Goal: Information Seeking & Learning: Check status

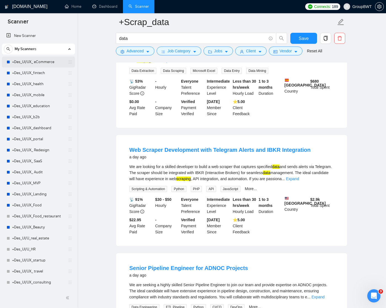
click at [34, 62] on link "+Des_UI/UX_ eCommerce" at bounding box center [38, 62] width 52 height 11
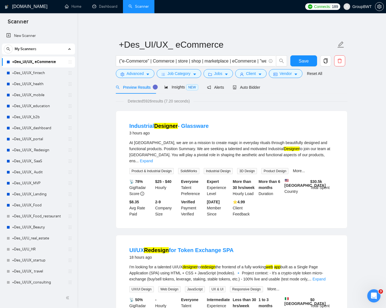
click at [258, 128] on div "Industrial Designer - Glassware 3 hours ago" at bounding box center [231, 129] width 205 height 14
click at [227, 123] on div "Industrial Designer - Glassware 3 hours ago" at bounding box center [231, 129] width 205 height 14
click at [189, 129] on h4 "Industrial Designer - Glassware" at bounding box center [168, 126] width 79 height 8
click at [192, 125] on link "Industrial Designer - Glassware" at bounding box center [168, 126] width 79 height 6
click at [153, 159] on link "Expand" at bounding box center [146, 161] width 13 height 4
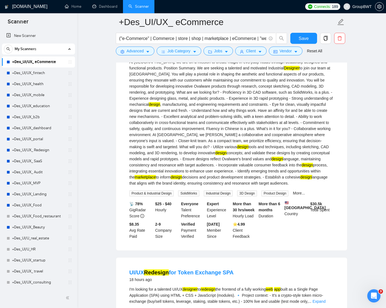
scroll to position [123, 0]
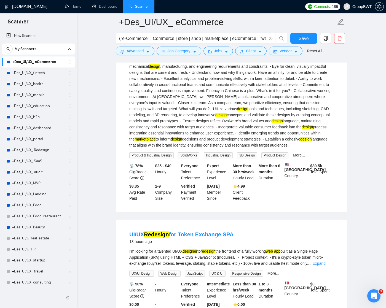
click at [248, 194] on div "⭐️ 4.99 Client Feedback" at bounding box center [245, 192] width 26 height 18
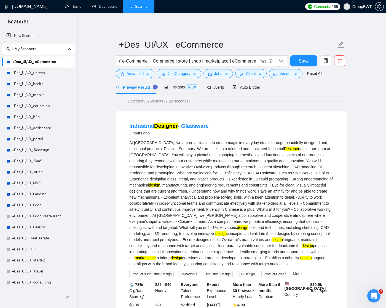
scroll to position [0, 0]
click at [248, 88] on span "Auto Bidder" at bounding box center [246, 87] width 27 height 4
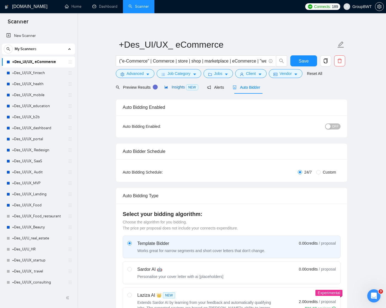
click at [180, 89] on span "Insights NEW" at bounding box center [181, 87] width 34 height 4
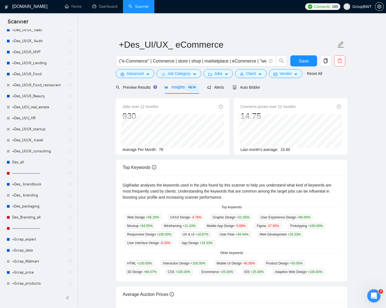
scroll to position [132, 0]
click at [28, 239] on link "+Scrap_expert" at bounding box center [38, 239] width 52 height 11
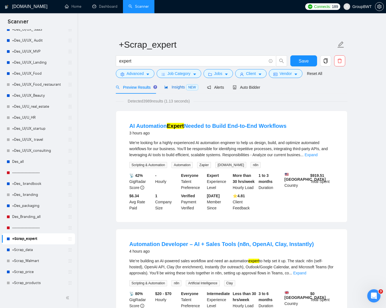
click at [184, 87] on span "Insights NEW" at bounding box center [181, 87] width 34 height 4
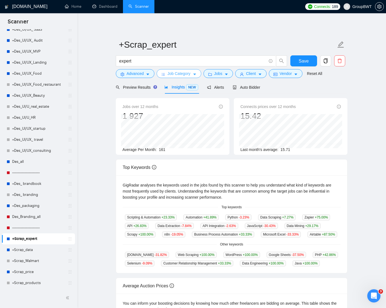
click at [196, 76] on icon "caret-down" at bounding box center [195, 75] width 4 height 4
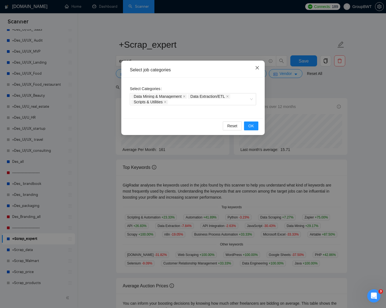
click at [258, 68] on icon "close" at bounding box center [257, 67] width 3 height 3
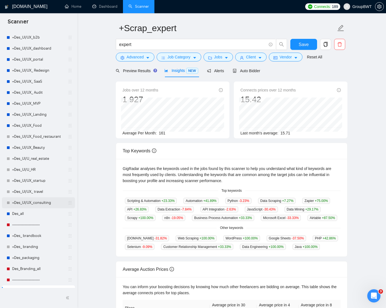
scroll to position [79, 0]
click at [109, 6] on link "Dashboard" at bounding box center [104, 6] width 25 height 5
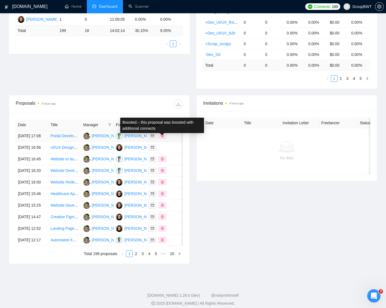
scroll to position [134, 0]
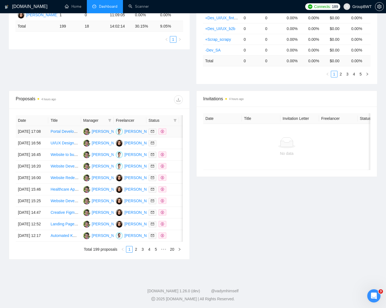
click at [172, 133] on div at bounding box center [163, 131] width 28 height 6
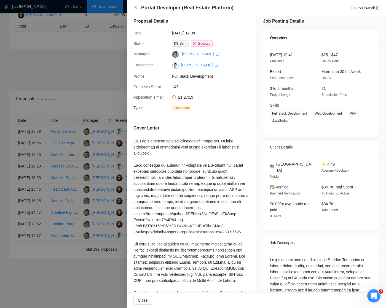
scroll to position [5, 0]
click at [105, 62] on div at bounding box center [193, 154] width 386 height 308
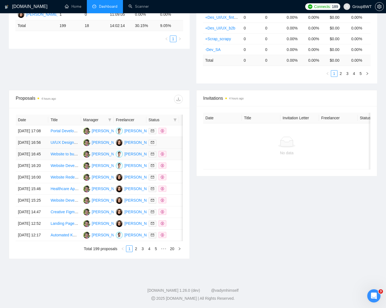
scroll to position [187, 0]
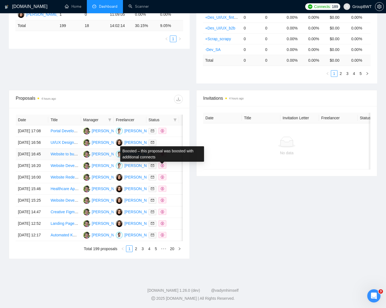
click at [162, 152] on icon "dollar" at bounding box center [162, 153] width 3 height 3
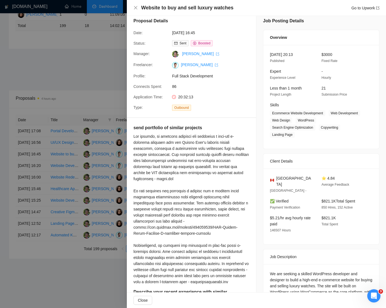
click at [95, 44] on div at bounding box center [193, 154] width 386 height 308
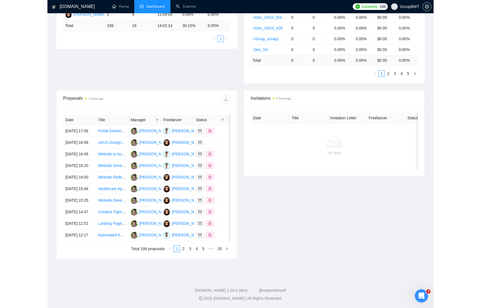
scroll to position [181, 0]
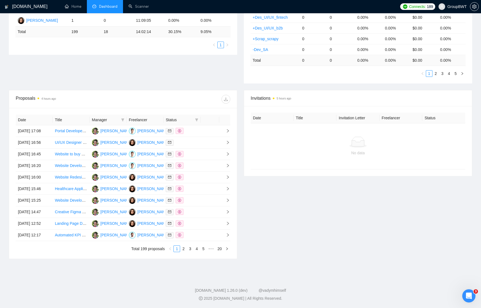
click at [102, 5] on span "Dashboard" at bounding box center [108, 6] width 18 height 5
click at [139, 8] on link "Scanner" at bounding box center [138, 6] width 20 height 5
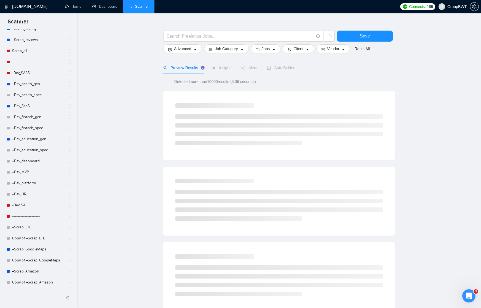
scroll to position [397, 0]
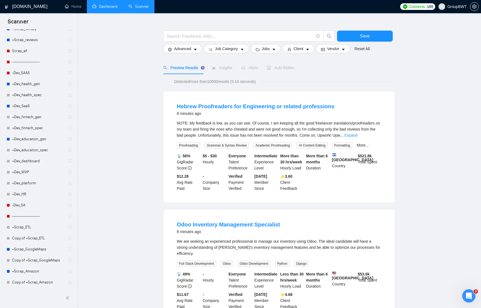
click at [106, 6] on link "Dashboard" at bounding box center [104, 6] width 25 height 5
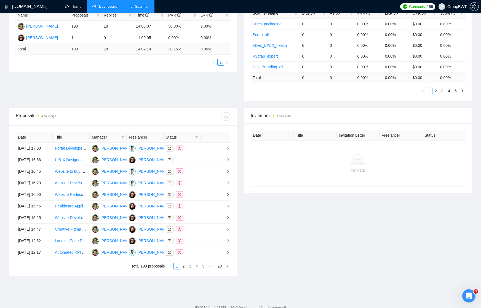
scroll to position [113, 0]
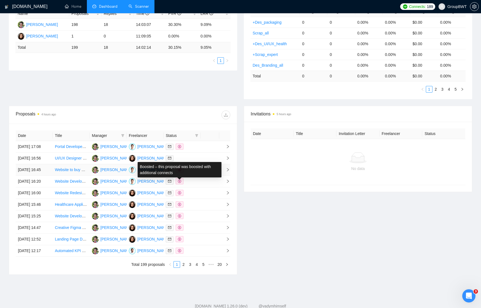
click at [179, 172] on icon "dollar" at bounding box center [179, 169] width 3 height 3
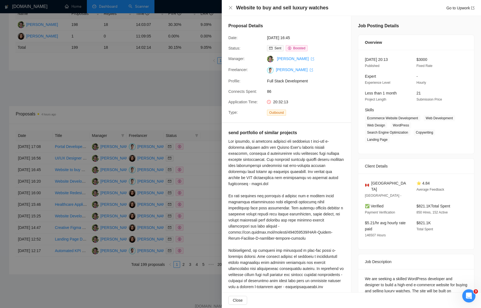
click at [180, 201] on div at bounding box center [240, 154] width 481 height 308
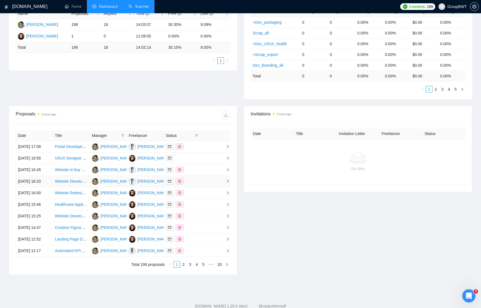
click at [181, 183] on icon "dollar" at bounding box center [179, 181] width 3 height 3
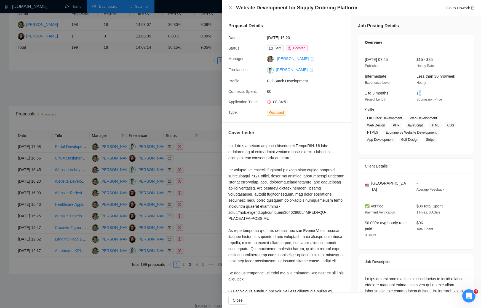
drag, startPoint x: 418, startPoint y: 92, endPoint x: 422, endPoint y: 92, distance: 4.1
click at [386, 92] on div "13 Submission Price" at bounding box center [437, 96] width 47 height 12
click at [231, 7] on icon "close" at bounding box center [230, 8] width 4 height 4
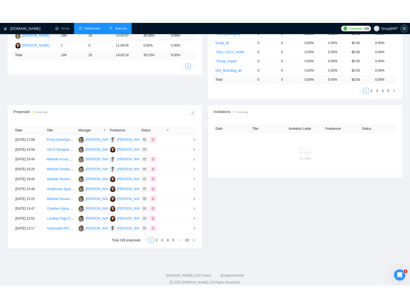
scroll to position [143, 0]
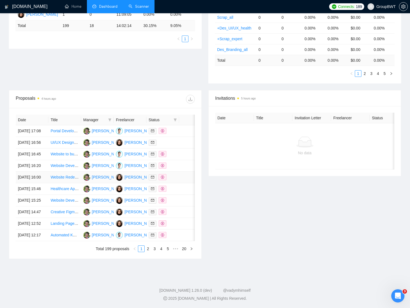
click at [162, 179] on icon "dollar" at bounding box center [162, 177] width 3 height 3
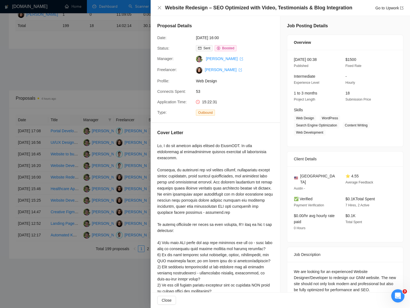
click at [118, 91] on div at bounding box center [205, 154] width 410 height 308
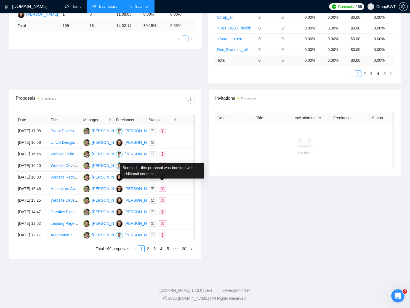
click at [163, 167] on icon "dollar" at bounding box center [162, 165] width 3 height 3
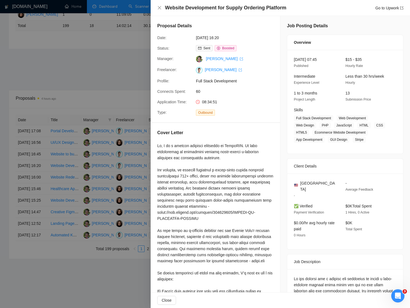
click at [125, 96] on div at bounding box center [205, 154] width 410 height 308
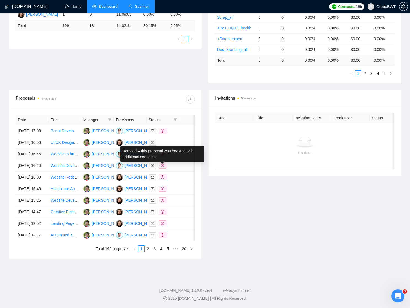
click at [161, 156] on icon "dollar" at bounding box center [162, 153] width 3 height 3
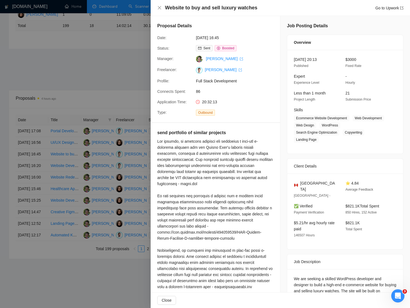
click at [133, 90] on div at bounding box center [205, 154] width 410 height 308
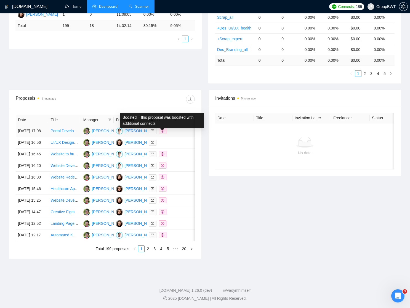
click at [161, 129] on icon "dollar" at bounding box center [162, 130] width 3 height 3
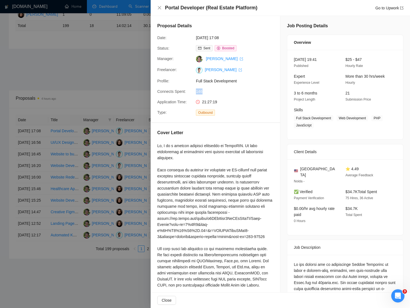
drag, startPoint x: 196, startPoint y: 91, endPoint x: 208, endPoint y: 91, distance: 12.7
click at [208, 91] on span "146" at bounding box center [237, 92] width 83 height 6
click at [130, 55] on div at bounding box center [205, 154] width 410 height 308
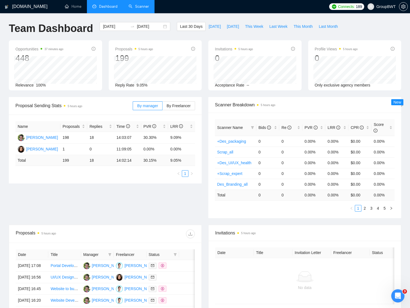
scroll to position [0, 0]
